Goal: Task Accomplishment & Management: Use online tool/utility

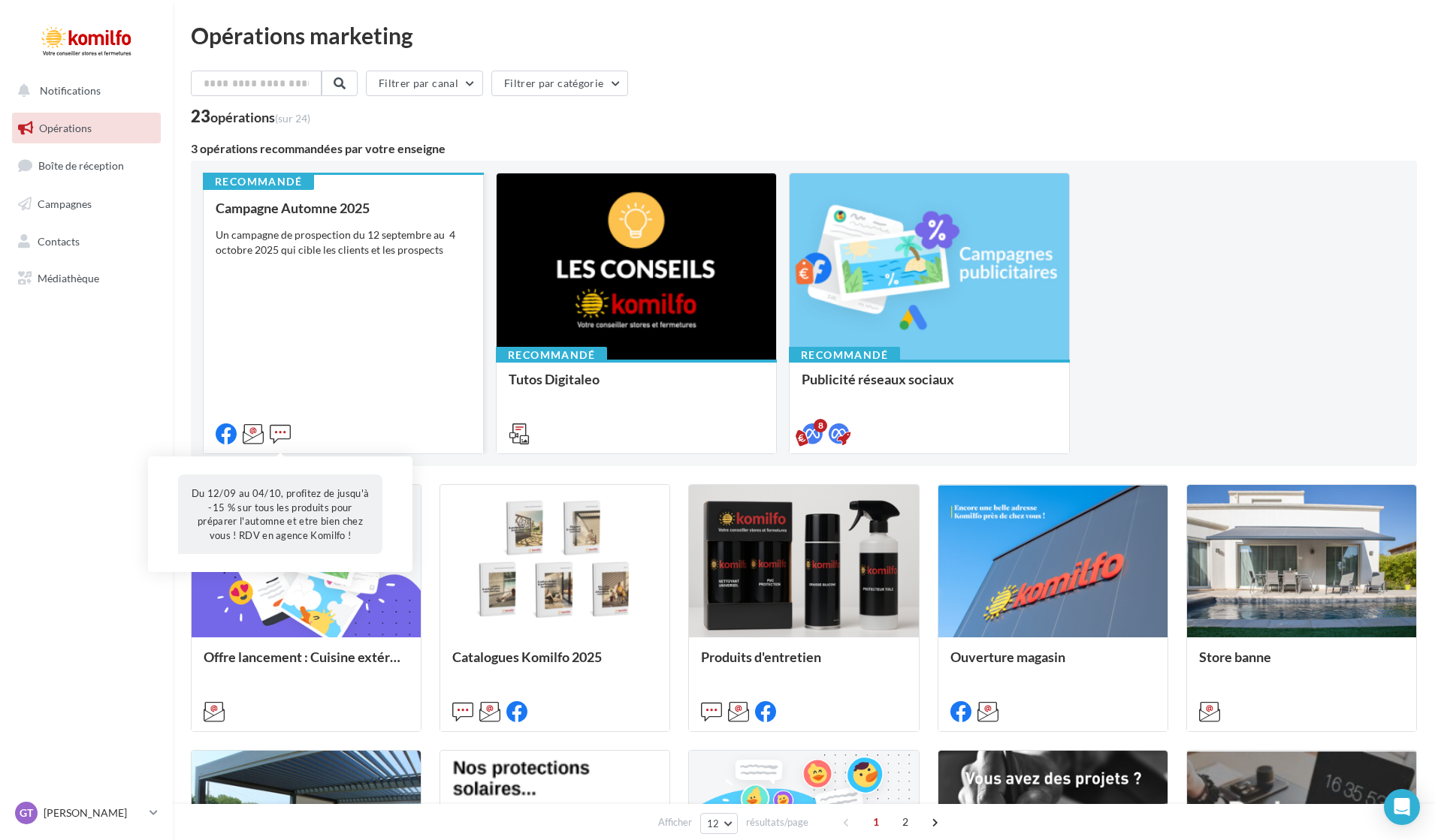
click at [283, 430] on icon at bounding box center [280, 434] width 21 height 21
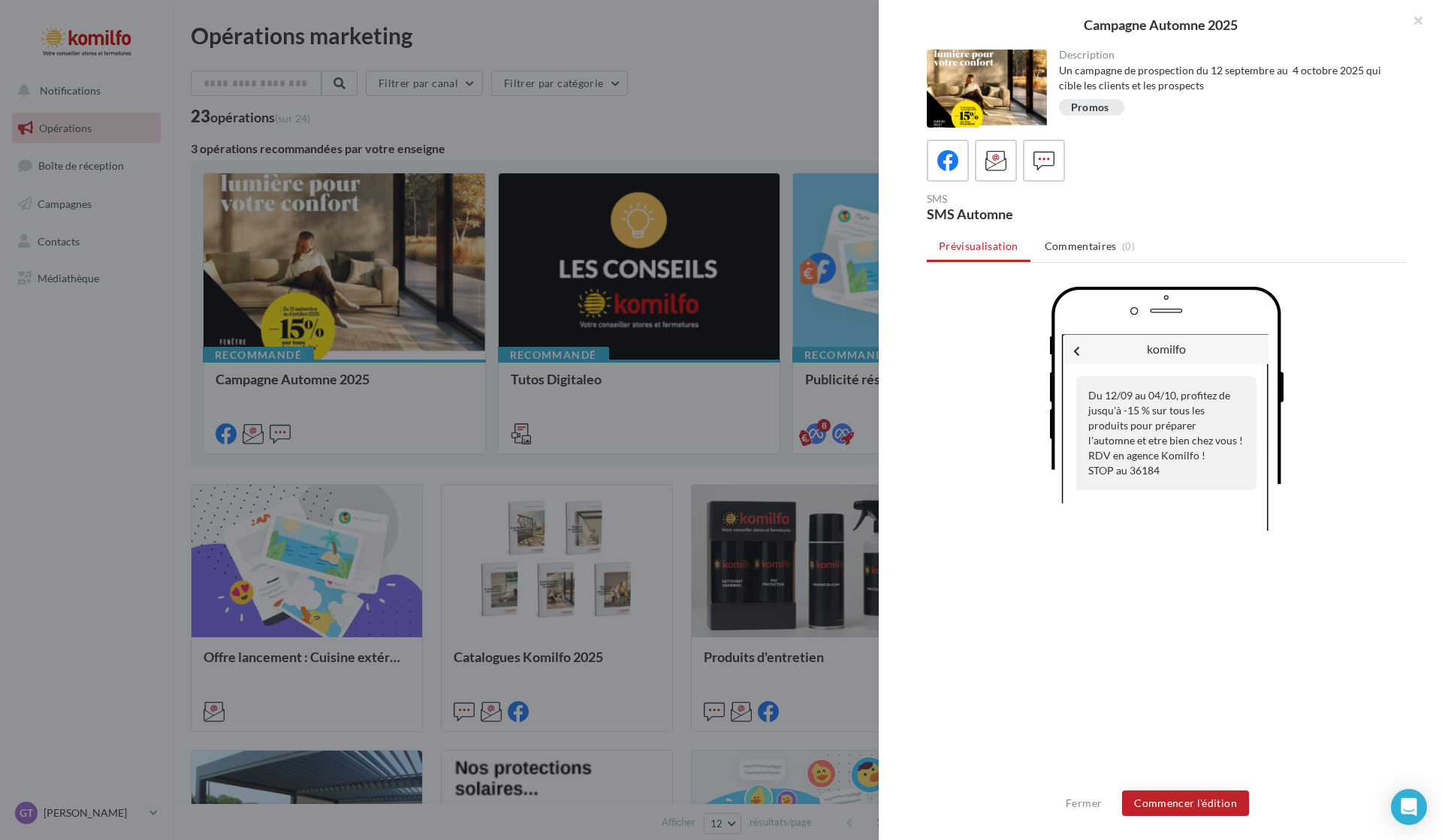
click at [1084, 393] on div "Du 12/09 au 04/10, profitez de jusqu'à -15 % sur tous les produits pour prépare…" at bounding box center [1166, 433] width 180 height 114
click at [1096, 397] on div "Du 12/09 au 04/10, profitez de jusqu'à -15 % sur tous les produits pour prépare…" at bounding box center [1166, 433] width 180 height 114
click at [1191, 805] on button "Commencer l'édition" at bounding box center [1185, 803] width 127 height 25
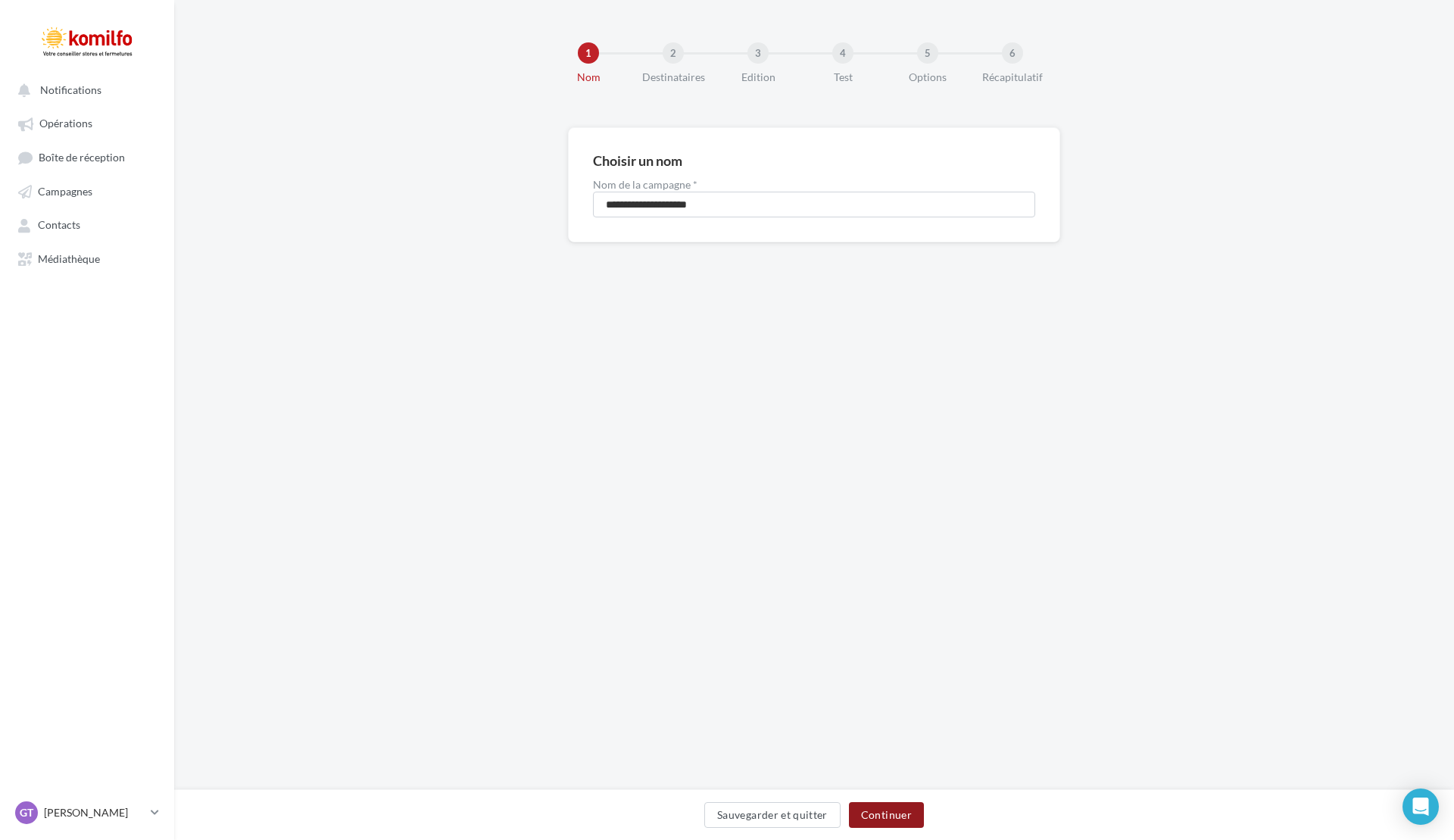
click at [902, 817] on button "Continuer" at bounding box center [886, 815] width 75 height 25
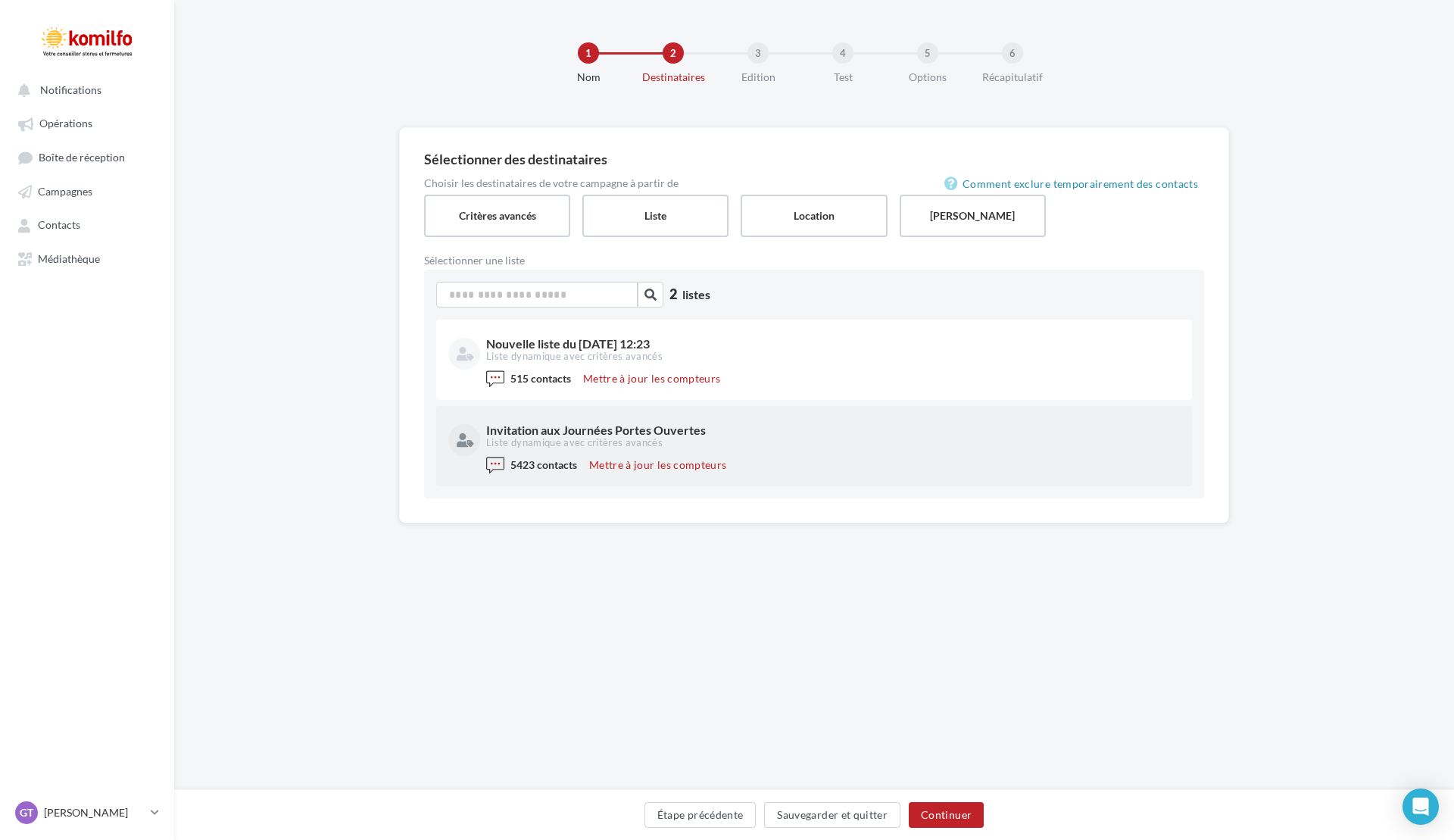
click at [637, 452] on div "Invitation aux Journées Portes Ouvertes Liste dynamique avec critères avancés" at bounding box center [814, 437] width 731 height 38
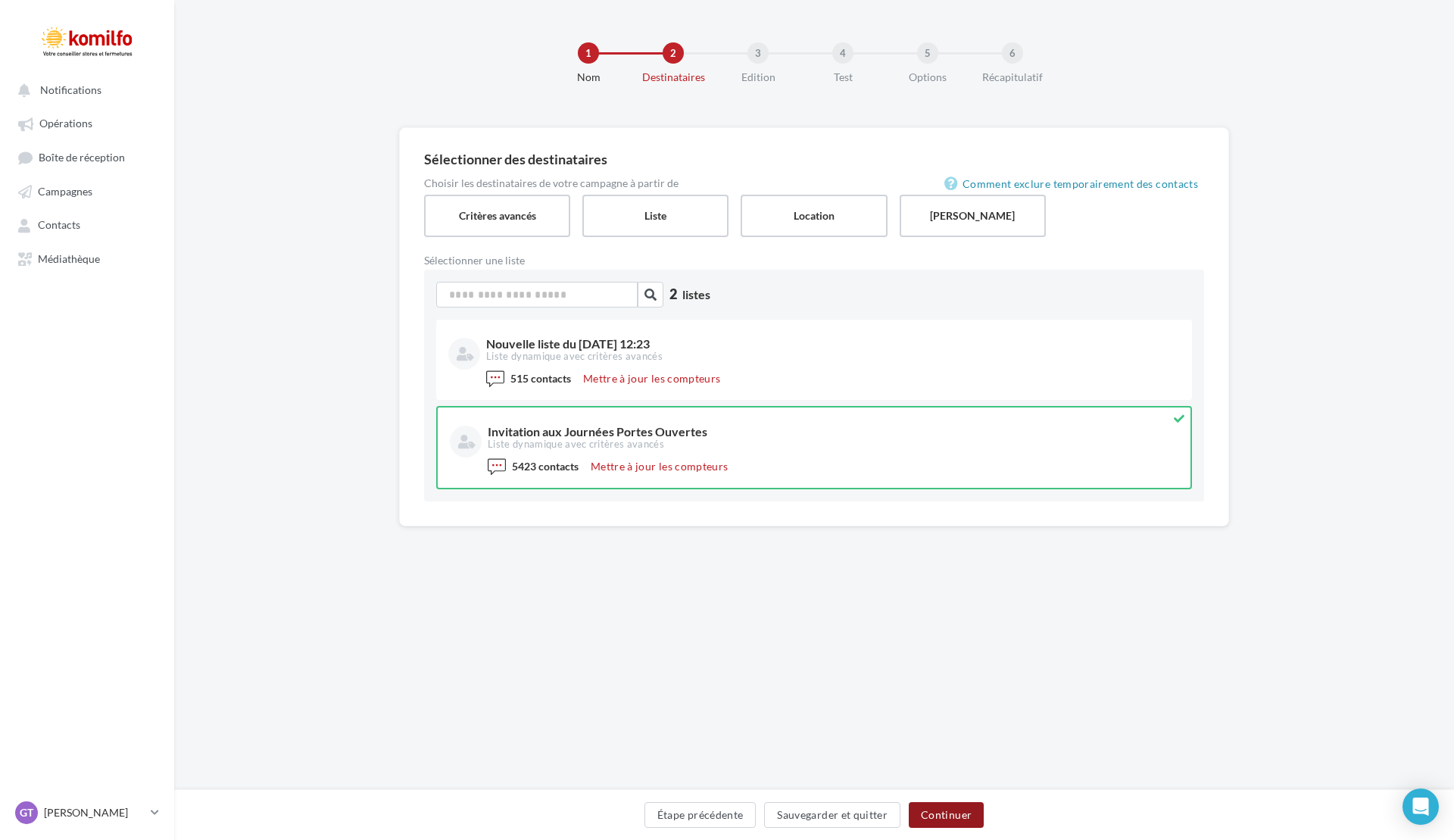
click at [959, 814] on button "Continuer" at bounding box center [946, 815] width 75 height 25
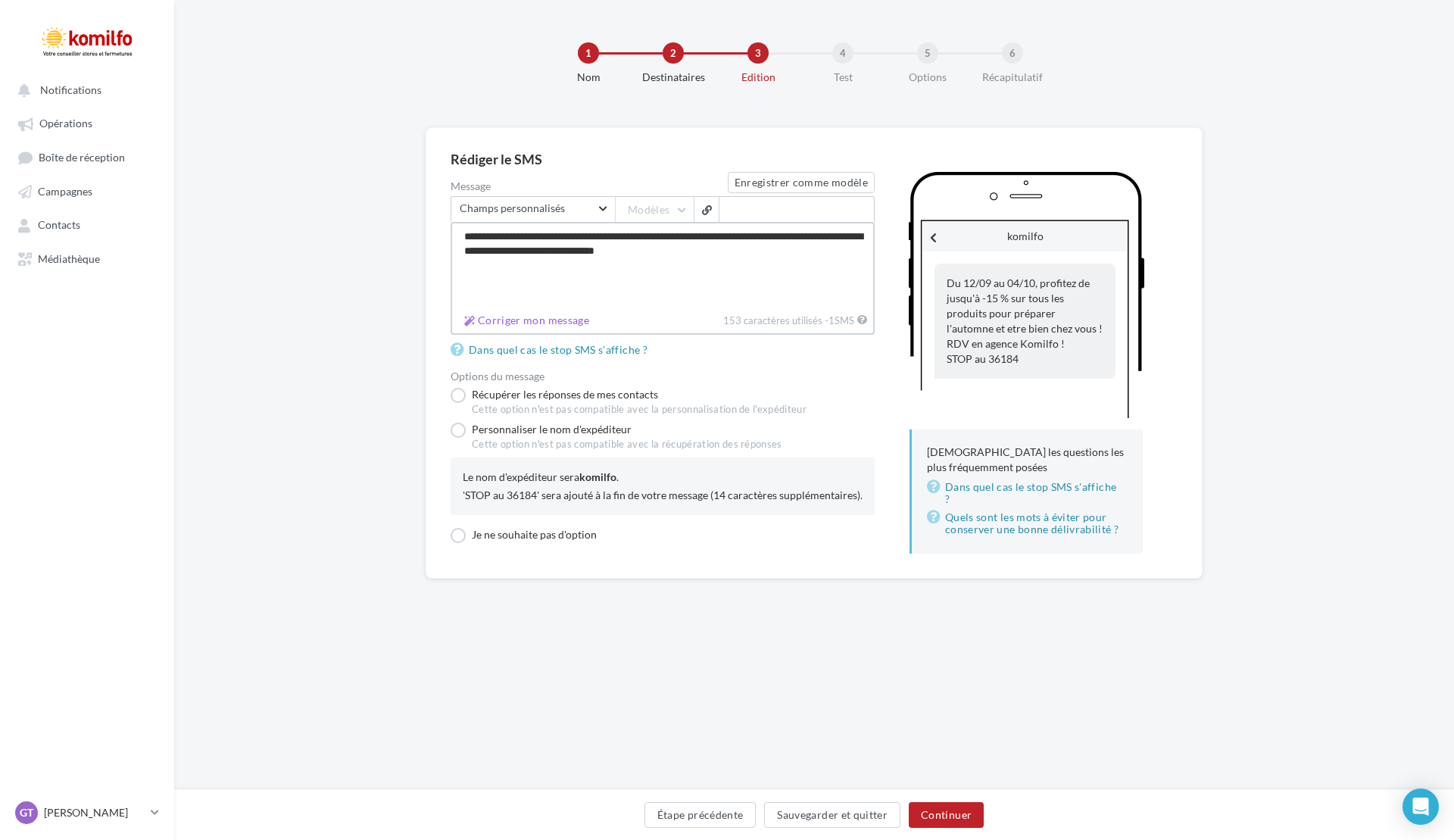
click at [464, 233] on textarea "**********" at bounding box center [662, 264] width 424 height 87
click at [598, 252] on textarea "**********" at bounding box center [662, 264] width 424 height 87
type textarea "**********"
click at [839, 318] on span "2 SMS" at bounding box center [842, 320] width 25 height 12
click at [839, 308] on textarea "**********" at bounding box center [662, 264] width 424 height 87
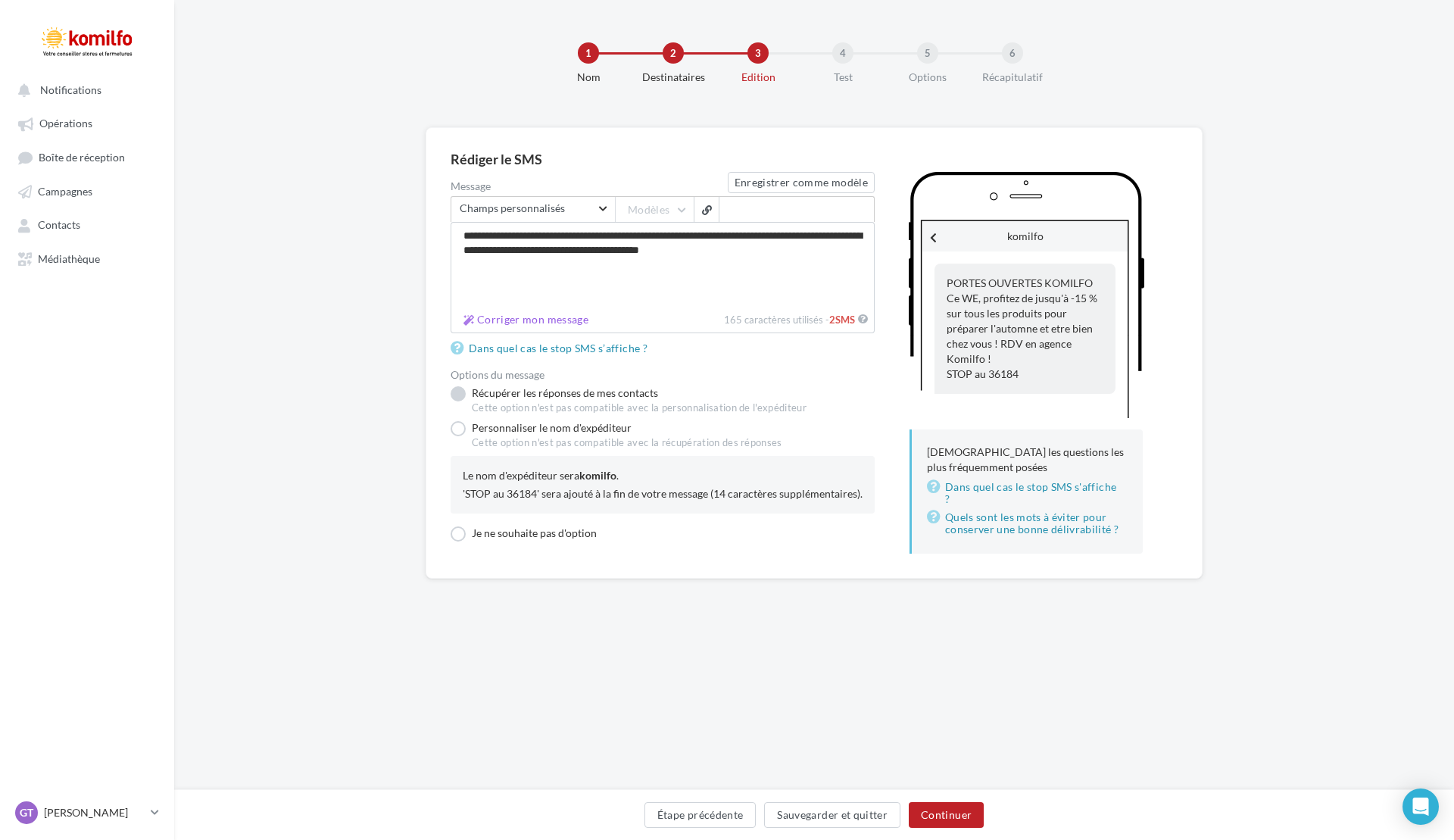
click at [712, 393] on label "Récupérer les réponses de mes contacts Cette option n'est pas compatible avec l…" at bounding box center [628, 400] width 356 height 29
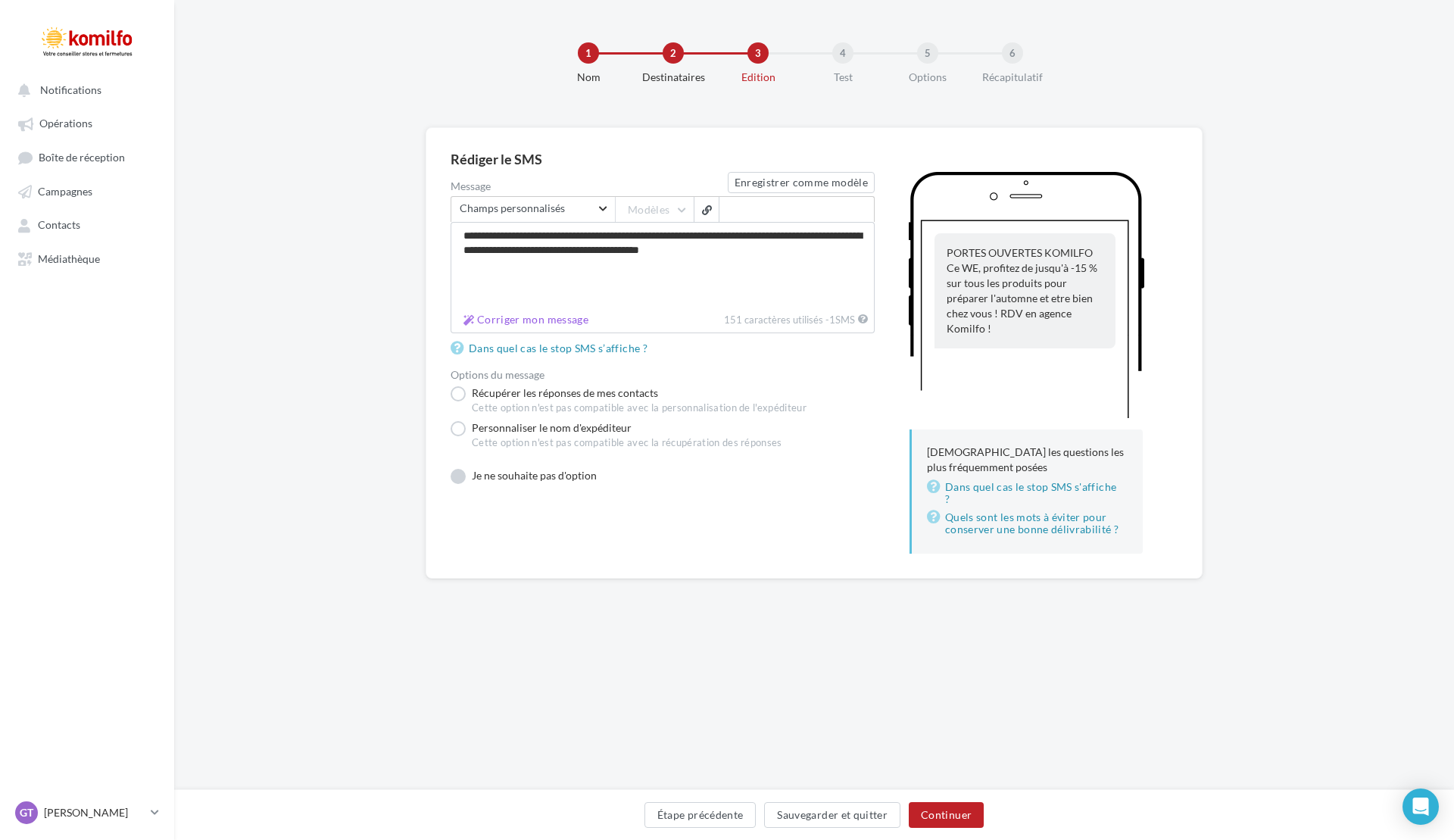
click at [459, 472] on label "Je ne souhaite pas d'option" at bounding box center [523, 476] width 146 height 15
click at [953, 815] on button "Continuer" at bounding box center [946, 815] width 75 height 25
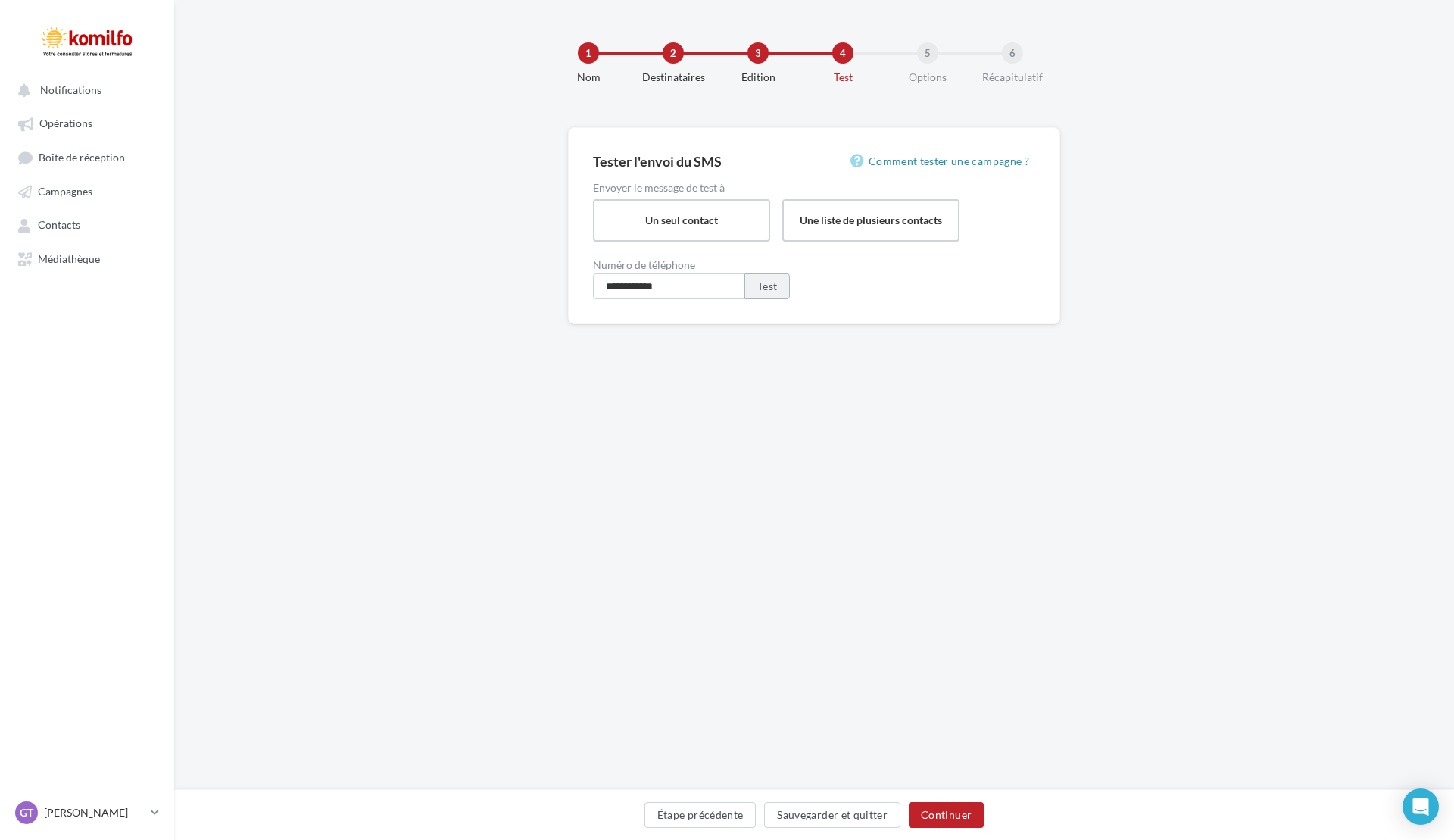
click at [770, 290] on button "Test" at bounding box center [766, 286] width 45 height 25
click at [935, 818] on button "Continuer" at bounding box center [946, 815] width 75 height 25
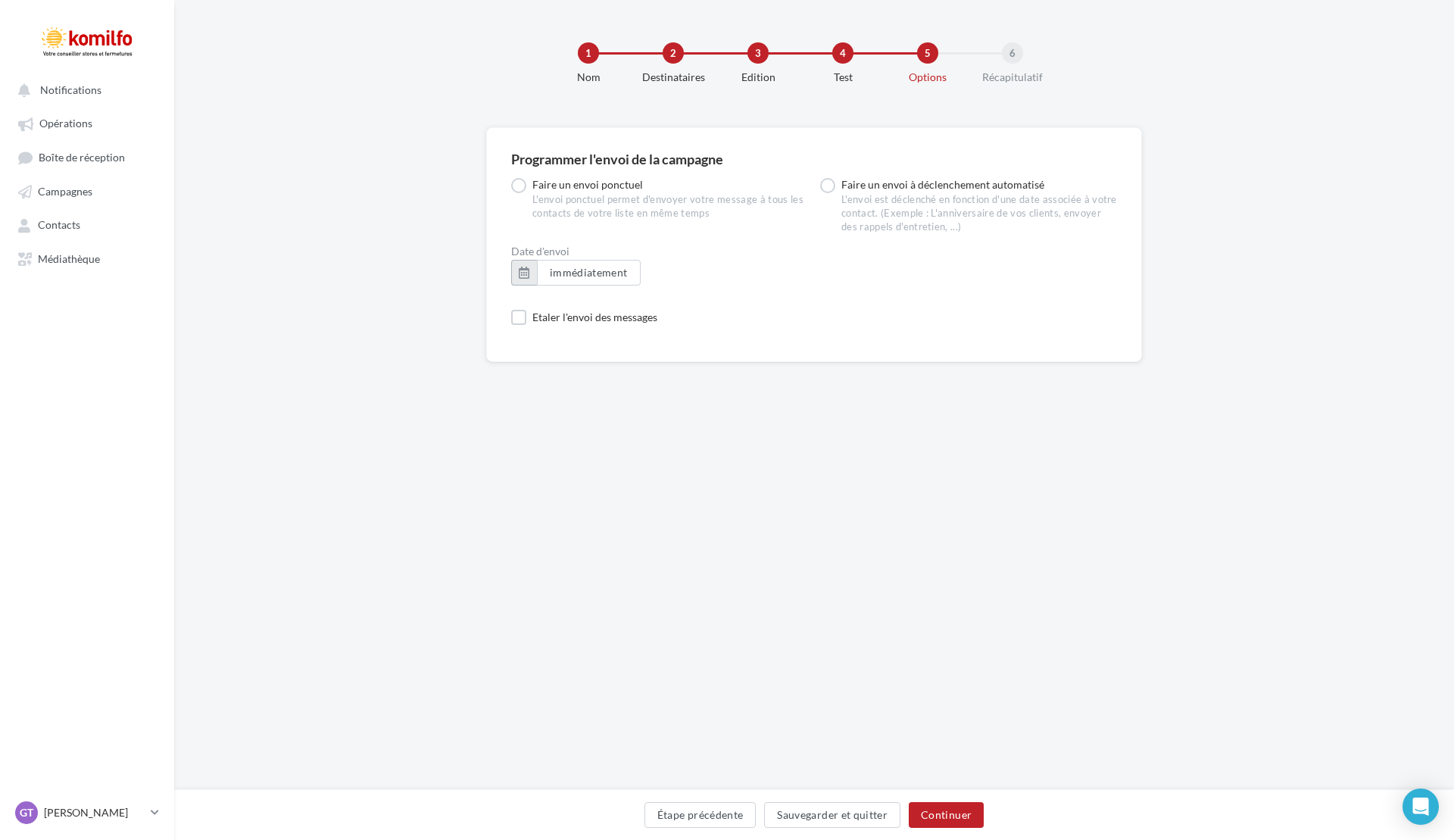
click at [526, 269] on button "button" at bounding box center [524, 272] width 25 height 25
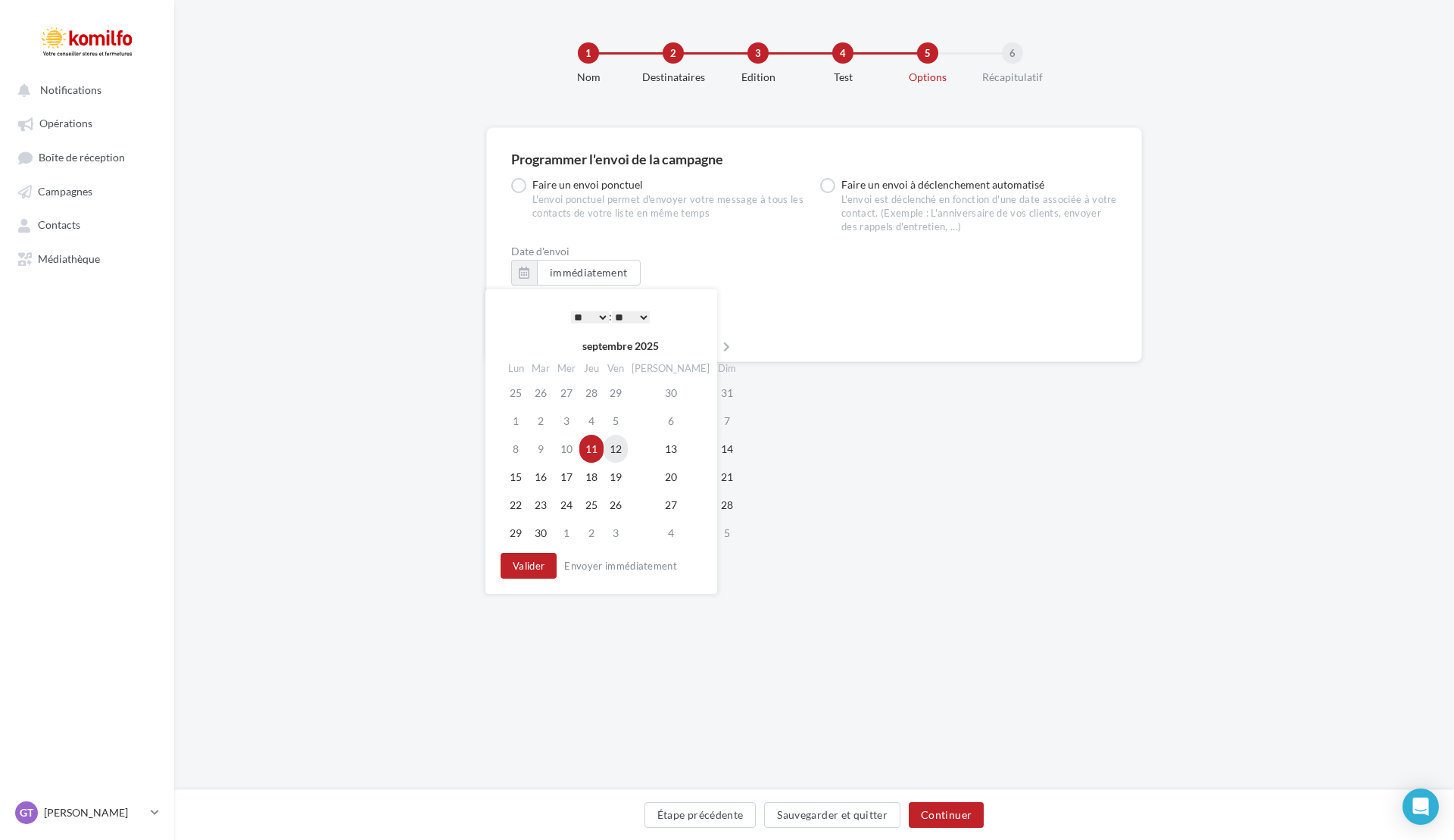
click at [619, 445] on td "12" at bounding box center [615, 448] width 25 height 28
click at [596, 449] on td "11" at bounding box center [592, 448] width 25 height 28
click at [603, 315] on select "* * * * * * * * * * ** ** ** ** ** ** ** ** ** ** ** ** ** **" at bounding box center [590, 317] width 38 height 12
click at [540, 570] on button "Valider" at bounding box center [528, 565] width 56 height 25
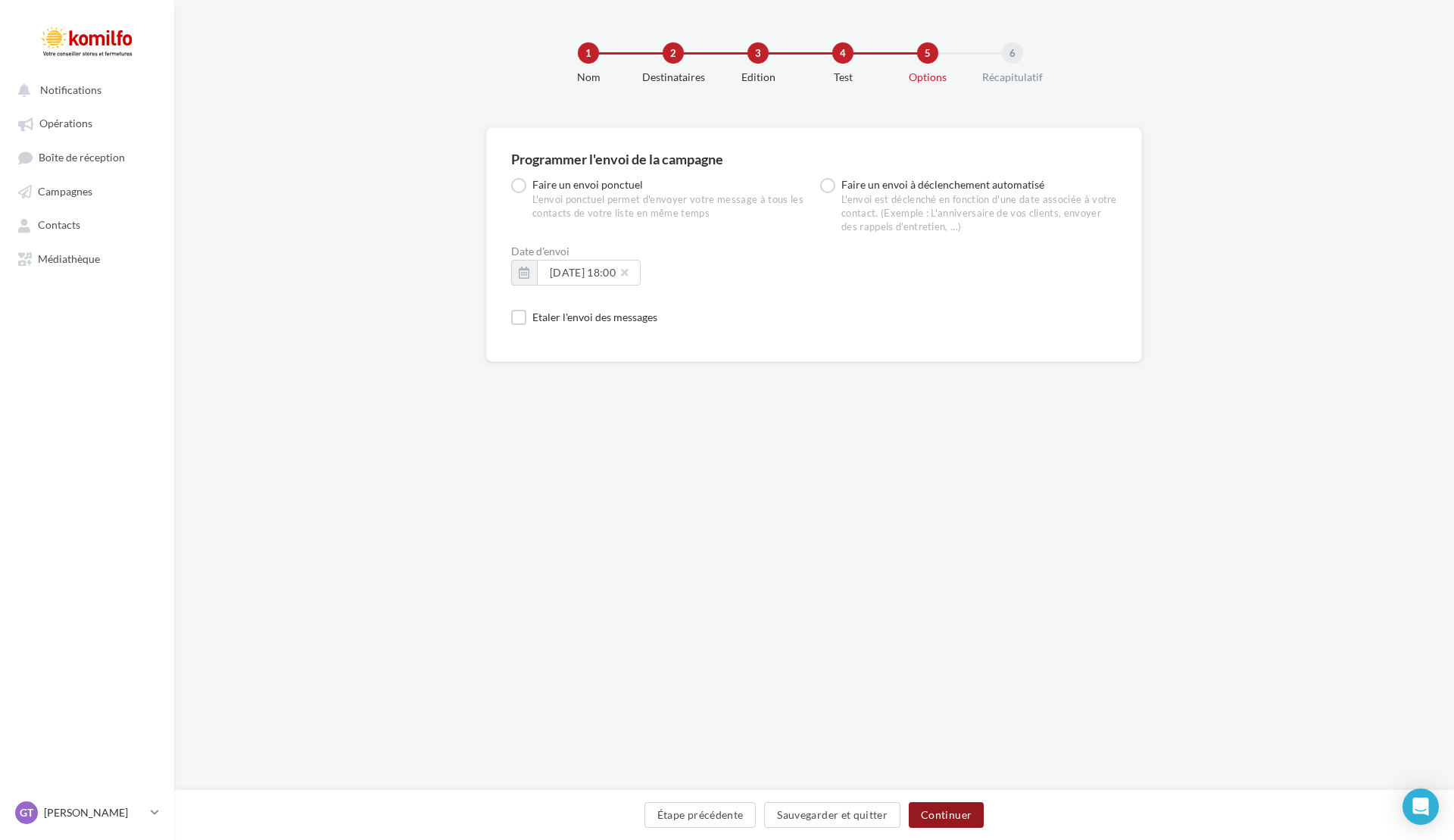
click at [947, 810] on button "Continuer" at bounding box center [946, 815] width 75 height 25
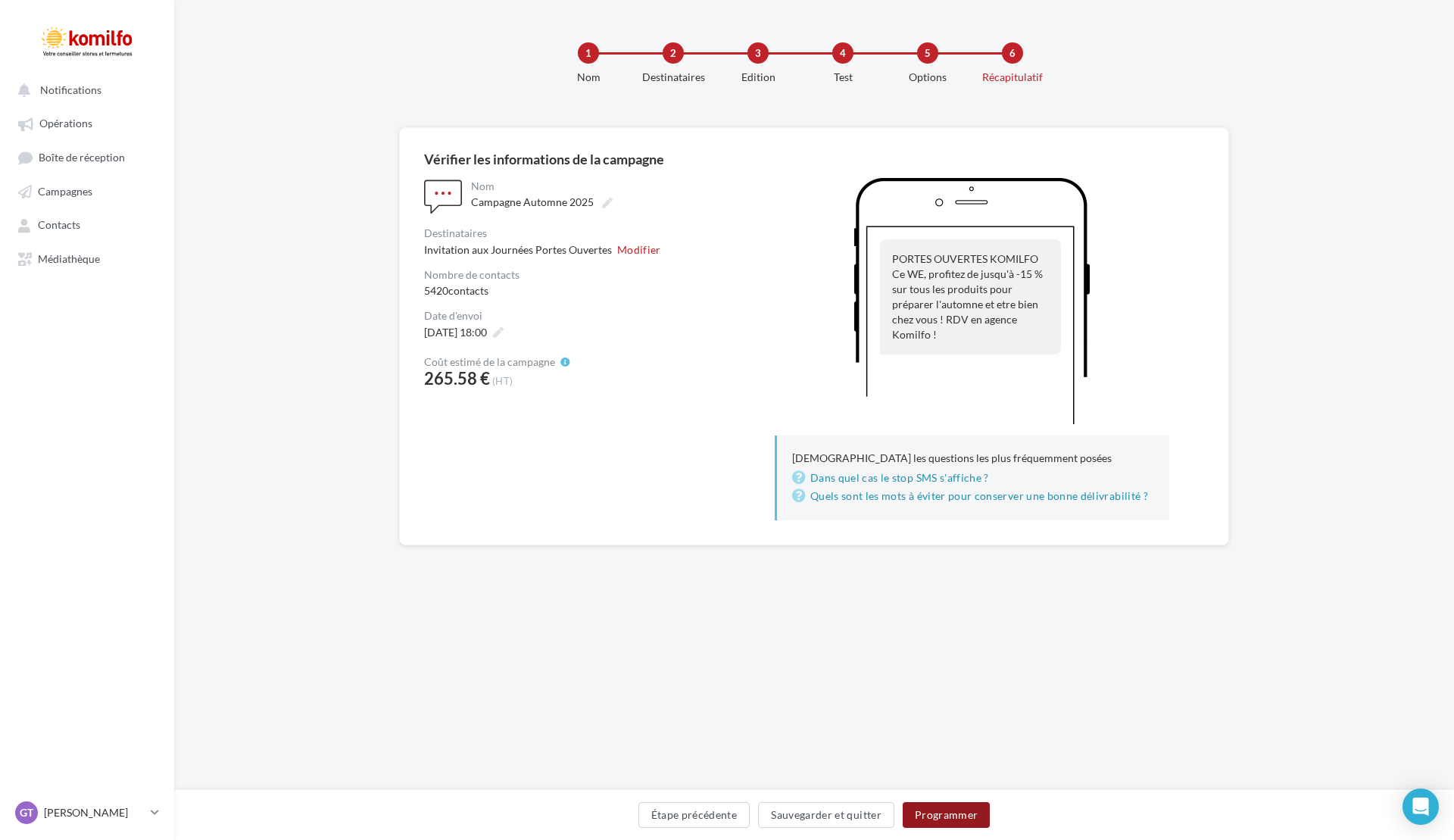
click at [953, 814] on button "Programmer" at bounding box center [947, 815] width 88 height 25
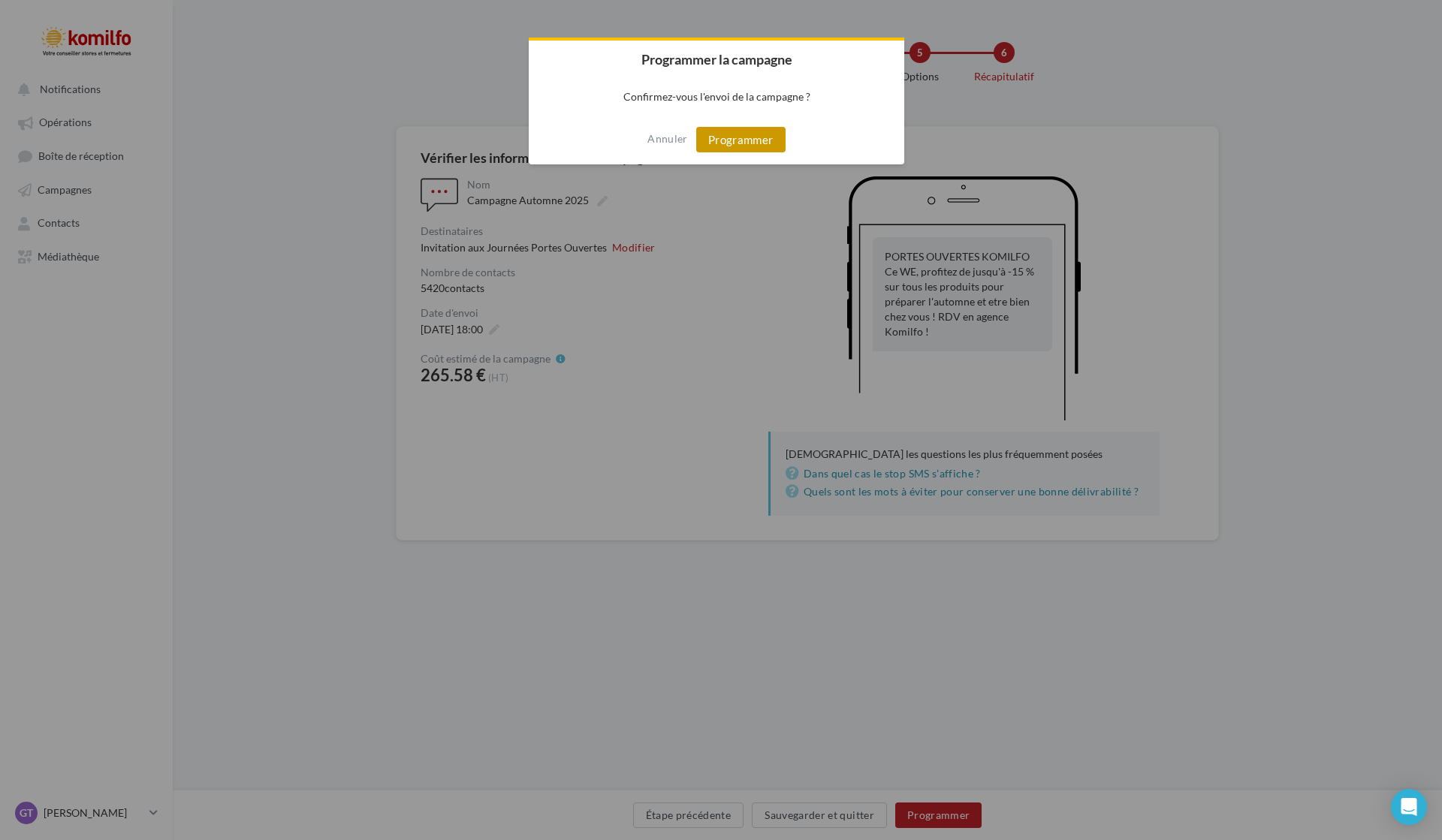
click at [743, 138] on button "Programmer" at bounding box center [740, 139] width 89 height 25
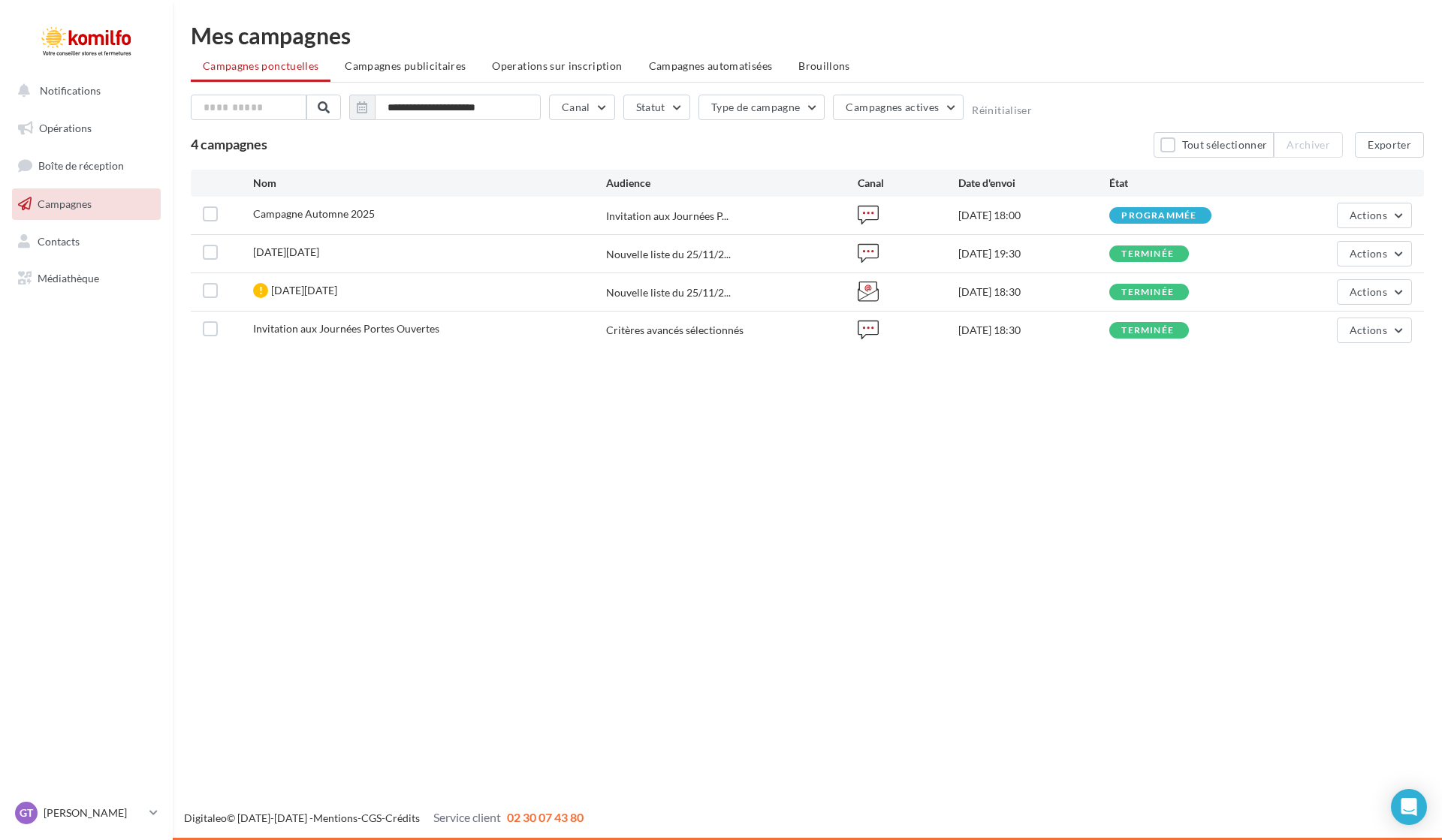
click at [736, 364] on div "**********" at bounding box center [807, 190] width 1270 height 379
click at [1398, 208] on button "Actions" at bounding box center [1374, 215] width 75 height 25
click at [1079, 446] on div "Notifications Opérations Boîte de réception Campagnes Contacts Mes cibles Média…" at bounding box center [721, 420] width 1442 height 840
click at [1403, 257] on button "Actions" at bounding box center [1374, 253] width 75 height 25
click at [1298, 292] on button "Voir les résultats" at bounding box center [1329, 289] width 165 height 39
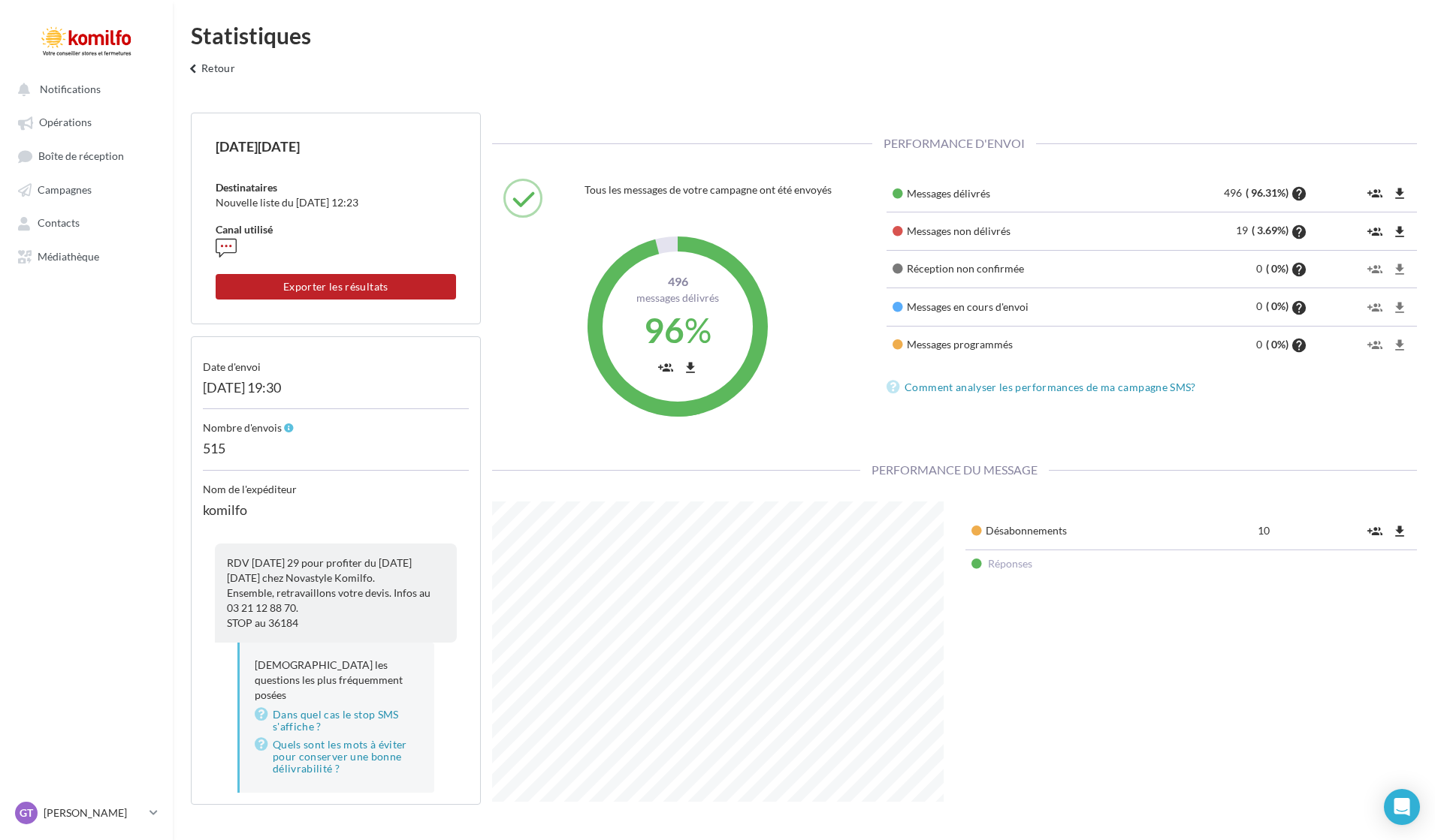
scroll to position [300, 474]
